Goal: Navigation & Orientation: Understand site structure

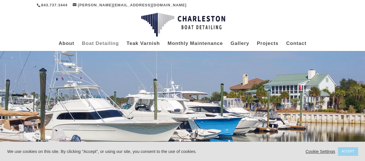
click at [98, 44] on link "Boat Detailing" at bounding box center [100, 47] width 37 height 10
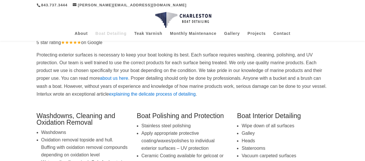
scroll to position [11, 0]
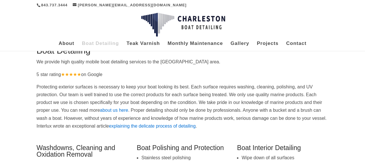
click at [128, 110] on link "about us here" at bounding box center [114, 110] width 28 height 5
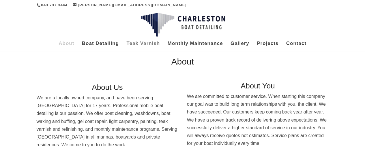
click at [133, 42] on link "Teak Varnish" at bounding box center [142, 47] width 33 height 10
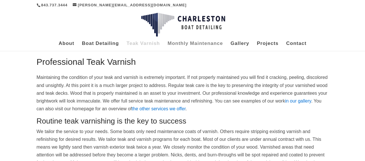
click at [187, 42] on link "Monthly Maintenance" at bounding box center [194, 47] width 55 height 10
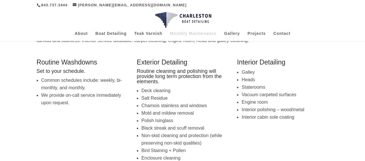
scroll to position [76, 0]
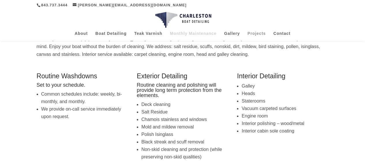
click at [259, 34] on link "Projects" at bounding box center [256, 36] width 18 height 10
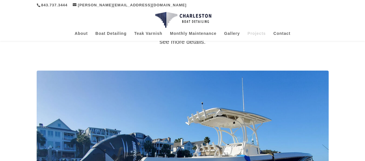
scroll to position [52, 0]
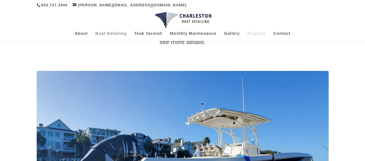
click at [111, 33] on link "Boat Detailing" at bounding box center [110, 36] width 31 height 10
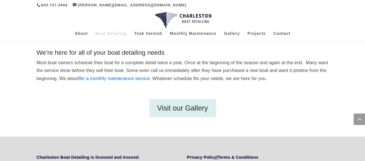
scroll to position [262, 0]
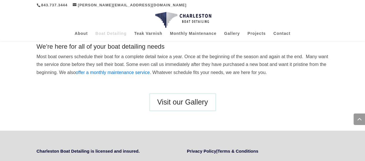
click at [176, 101] on link "Visit our Gallery" at bounding box center [182, 102] width 67 height 18
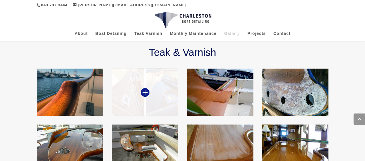
scroll to position [438, 0]
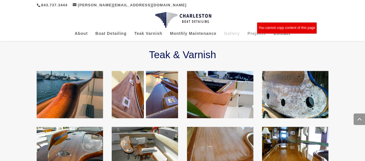
click at [255, 33] on link "Projects" at bounding box center [256, 36] width 18 height 10
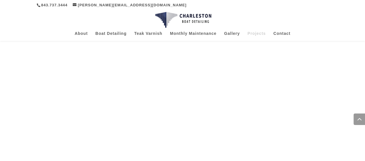
scroll to position [432, 0]
